Goal: Information Seeking & Learning: Learn about a topic

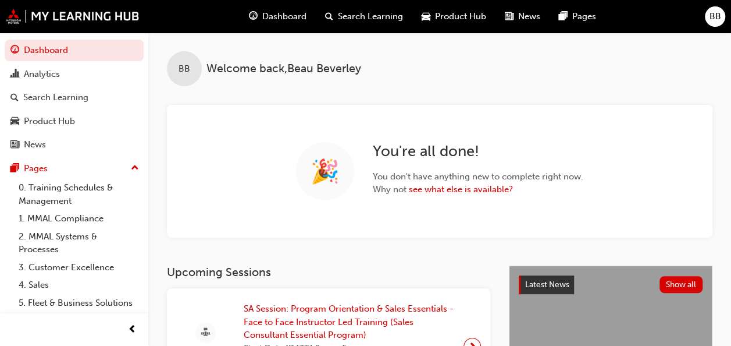
click at [338, 14] on span "Search Learning" at bounding box center [370, 16] width 65 height 13
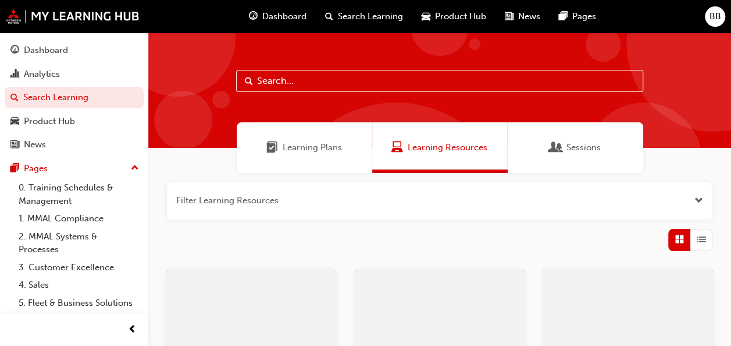
click at [282, 84] on input "text" at bounding box center [439, 81] width 407 height 22
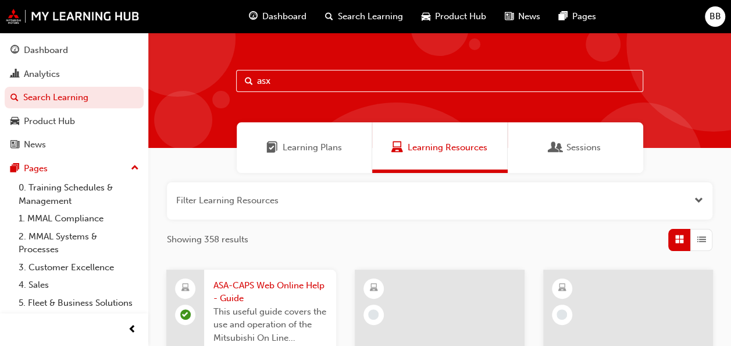
type input "asx"
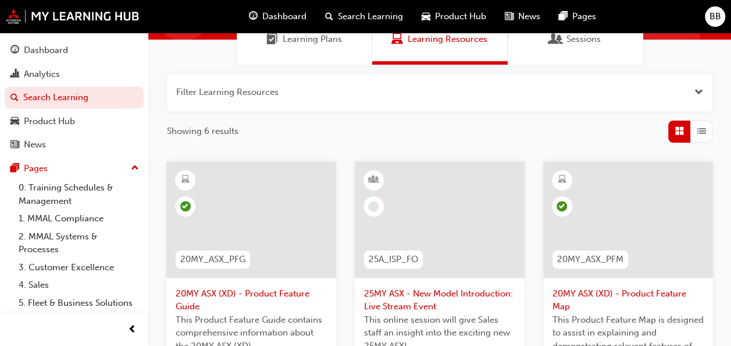
scroll to position [175, 0]
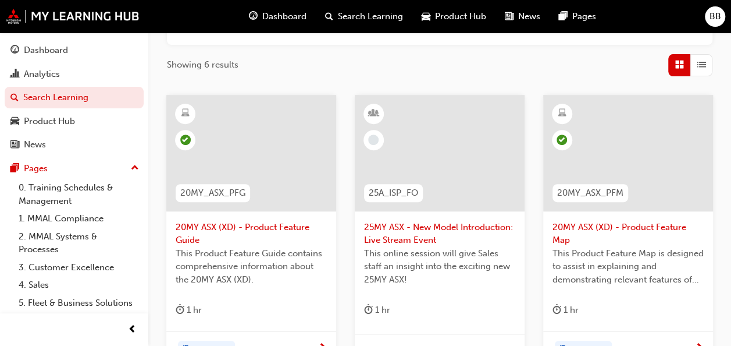
click at [474, 171] on div at bounding box center [440, 153] width 170 height 116
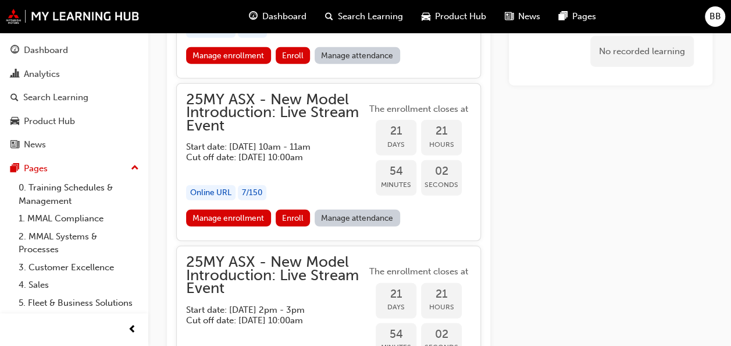
scroll to position [1675, 0]
